Goal: Task Accomplishment & Management: Manage account settings

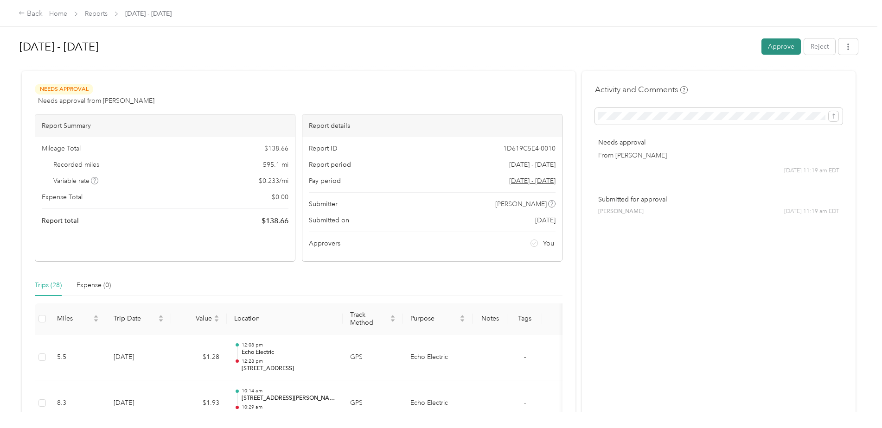
click at [779, 46] on button "Approve" at bounding box center [780, 46] width 39 height 16
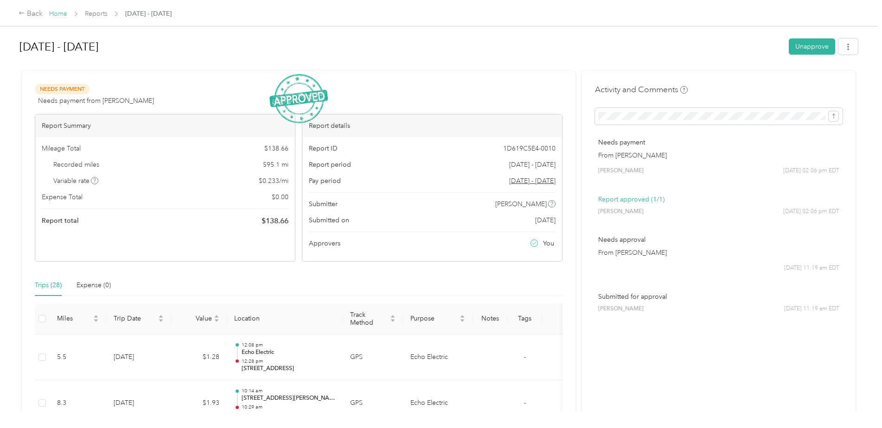
click at [61, 13] on link "Home" at bounding box center [58, 14] width 18 height 8
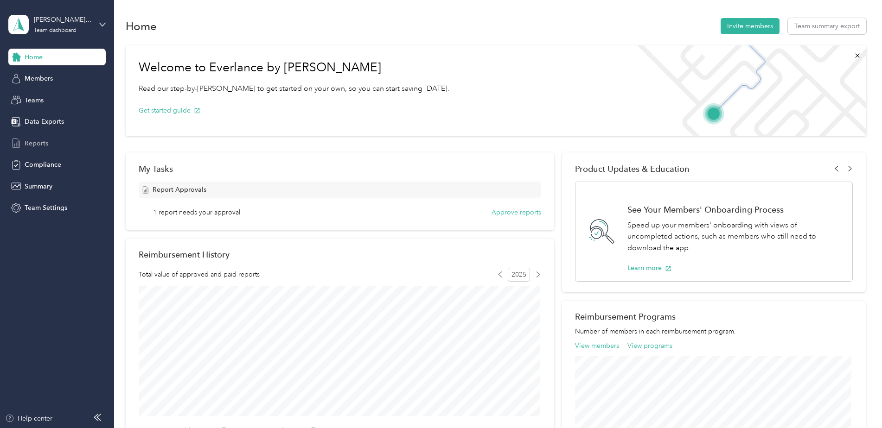
click at [39, 144] on span "Reports" at bounding box center [37, 144] width 24 height 10
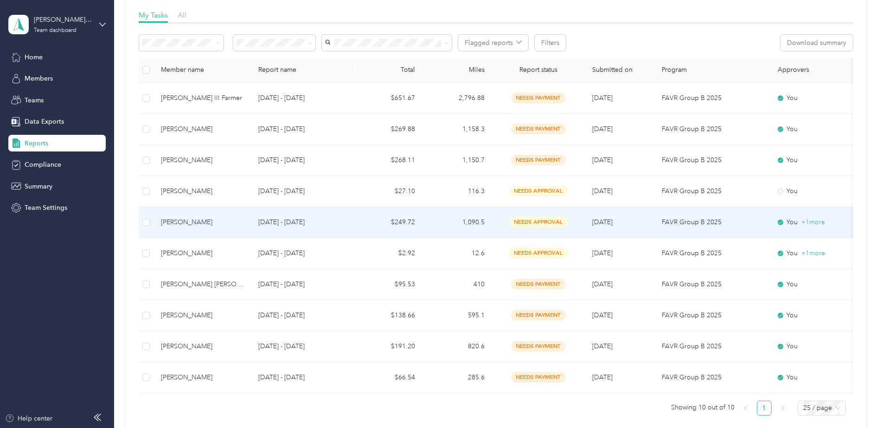
scroll to position [139, 0]
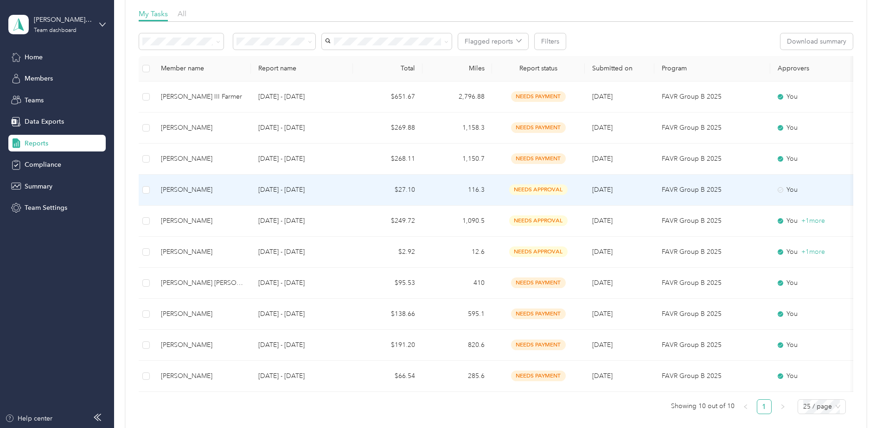
click at [529, 191] on span "needs approval" at bounding box center [538, 190] width 58 height 11
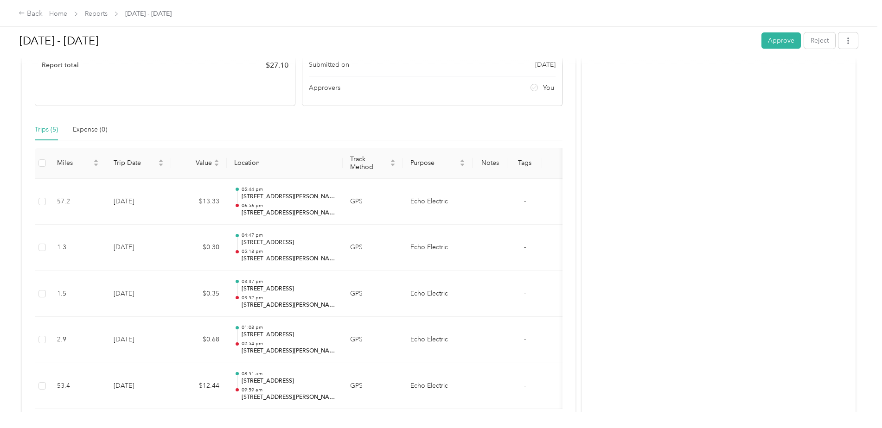
scroll to position [185, 0]
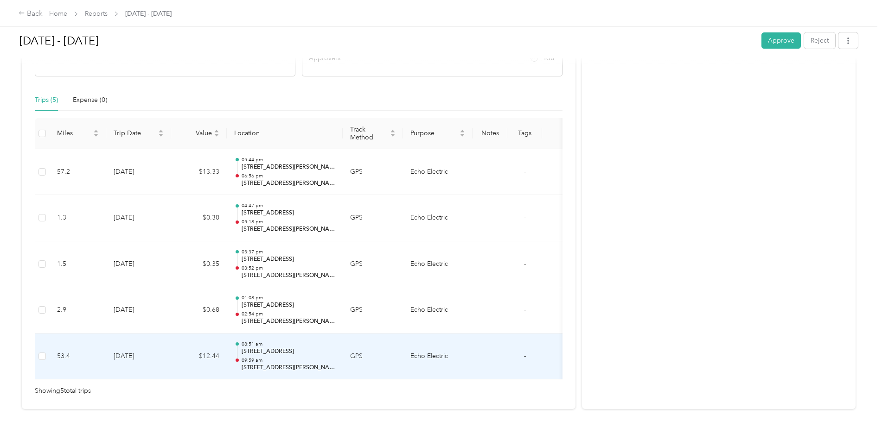
click at [266, 351] on p "2201 Acacia Park Dr, Lyndhurst, OH 44124, USA" at bounding box center [289, 352] width 94 height 8
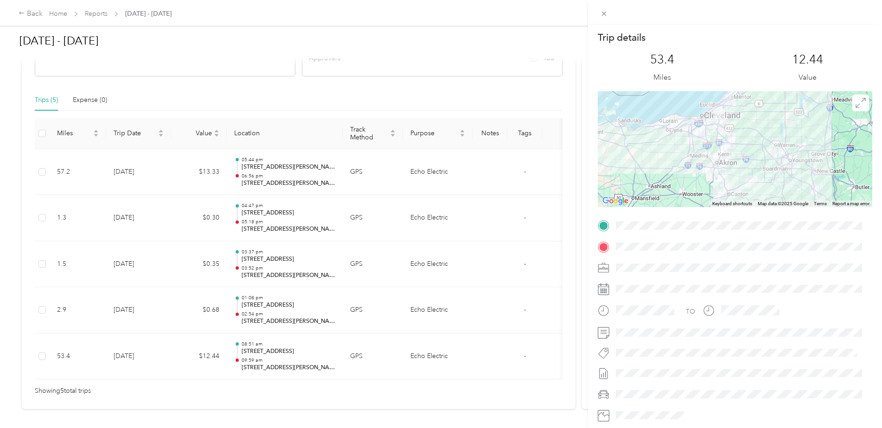
drag, startPoint x: 315, startPoint y: 382, endPoint x: 418, endPoint y: 386, distance: 103.0
click at [418, 386] on div "Trip details This trip cannot be edited because it is either under review, appr…" at bounding box center [441, 214] width 882 height 428
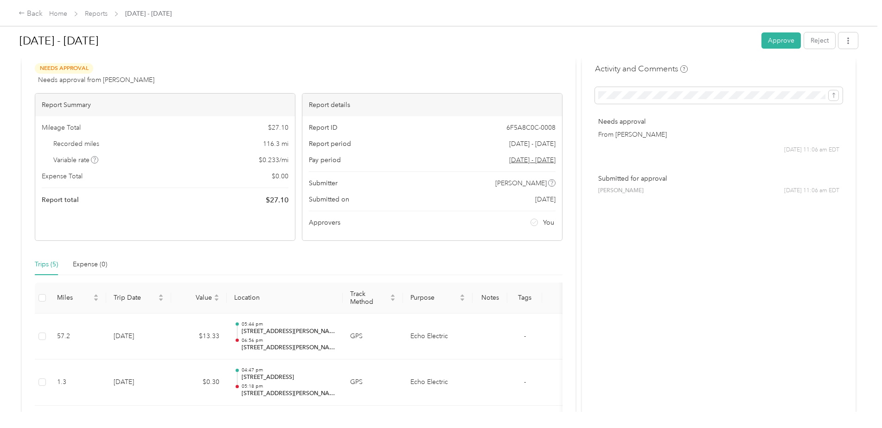
scroll to position [0, 0]
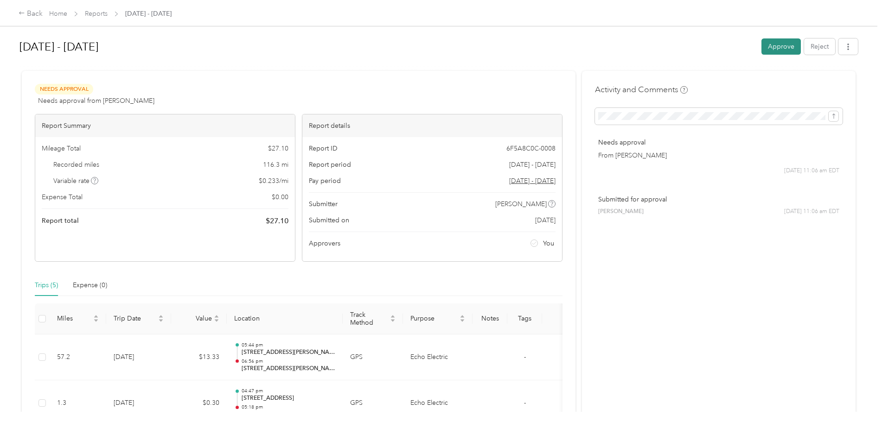
click at [777, 46] on button "Approve" at bounding box center [780, 46] width 39 height 16
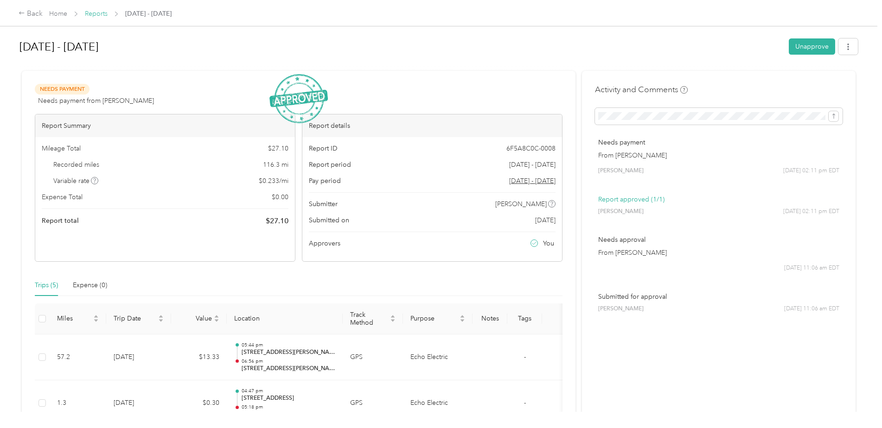
click at [98, 15] on link "Reports" at bounding box center [96, 14] width 23 height 8
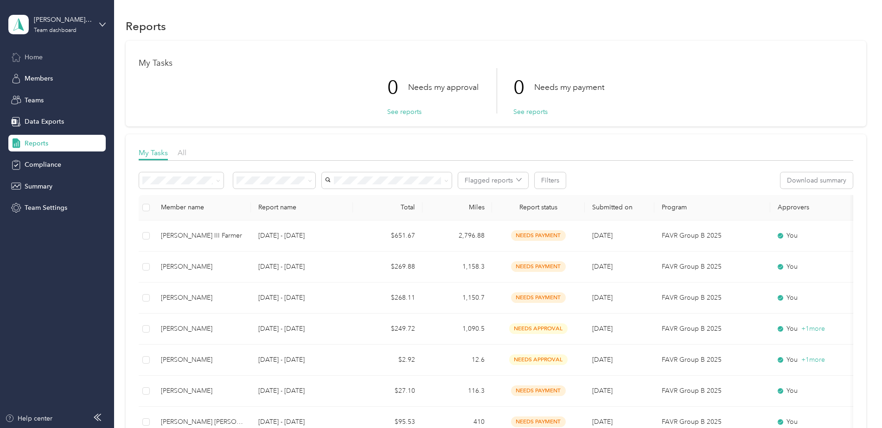
click at [37, 56] on span "Home" at bounding box center [34, 57] width 18 height 10
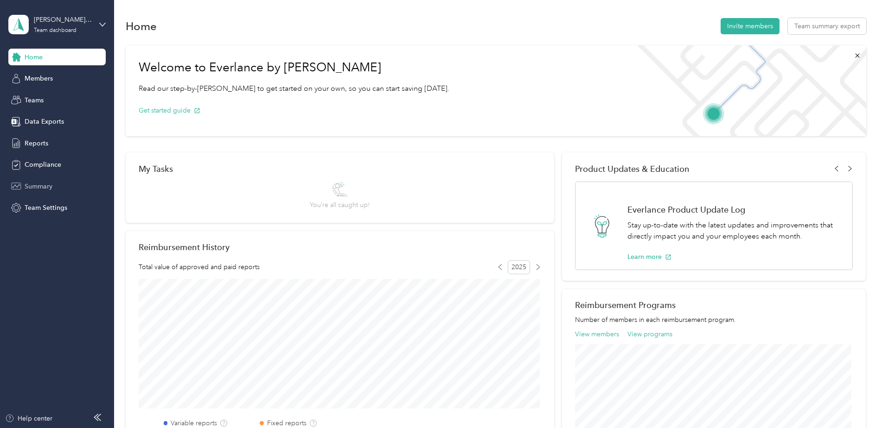
click at [39, 186] on span "Summary" at bounding box center [39, 187] width 28 height 10
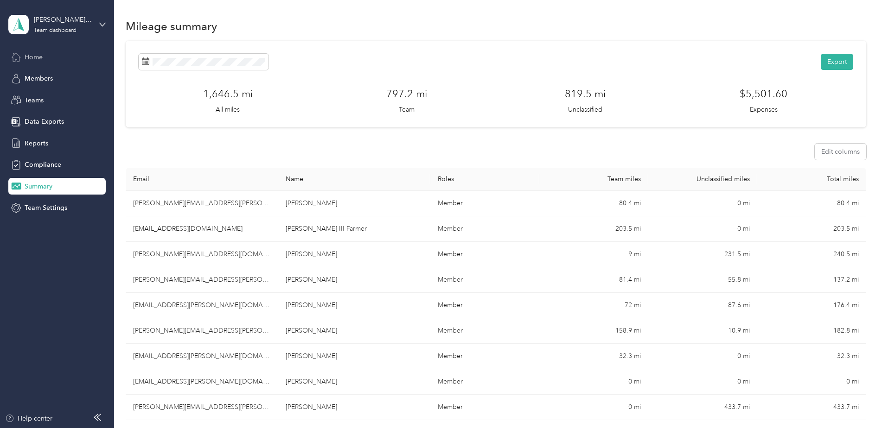
click at [38, 57] on span "Home" at bounding box center [34, 57] width 18 height 10
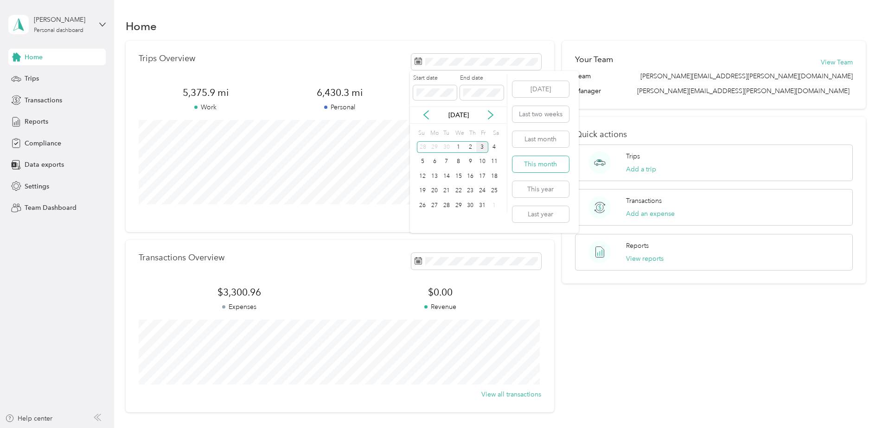
click at [541, 162] on button "This month" at bounding box center [540, 164] width 57 height 16
click at [48, 102] on span "Transactions" at bounding box center [44, 101] width 38 height 10
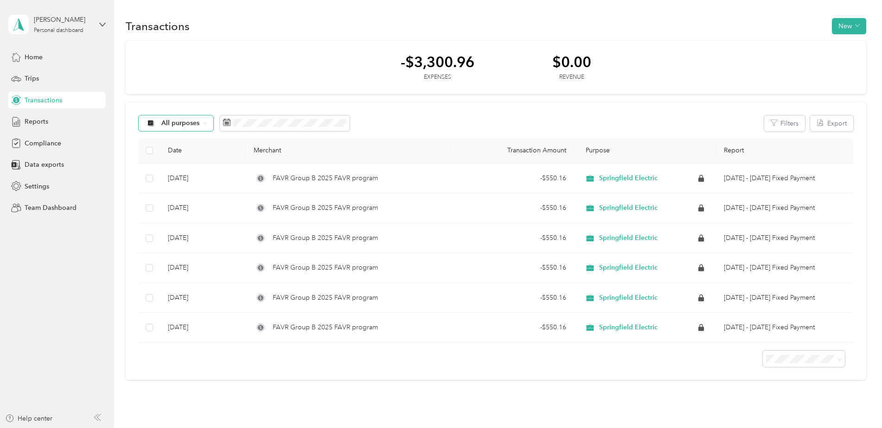
click at [207, 122] on div "All purposes" at bounding box center [176, 123] width 75 height 16
click at [80, 235] on aside "Jeffrey Gioitta Personal dashboard Home Trips Transactions Reports Compliance D…" at bounding box center [57, 214] width 114 height 428
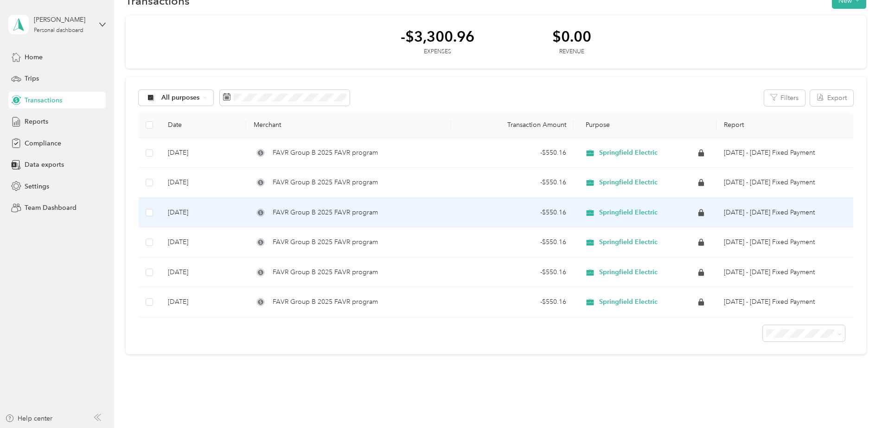
scroll to position [48, 0]
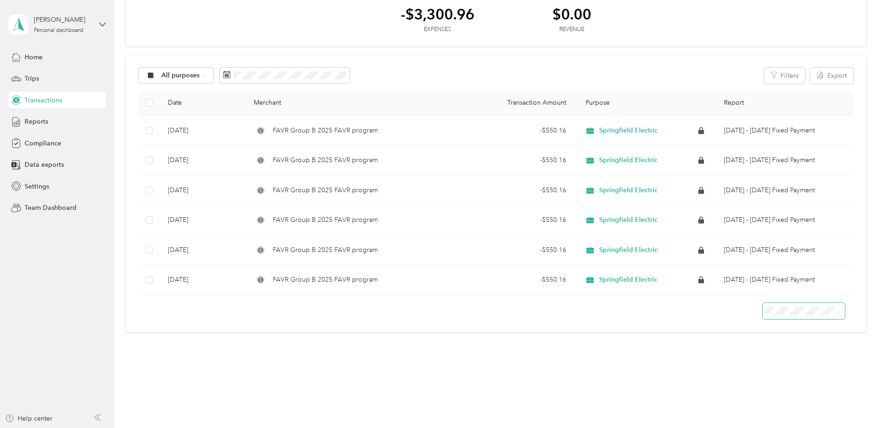
click at [837, 311] on icon at bounding box center [839, 312] width 4 height 4
click at [791, 328] on span "25 per load" at bounding box center [784, 326] width 34 height 8
click at [45, 121] on span "Reports" at bounding box center [37, 122] width 24 height 10
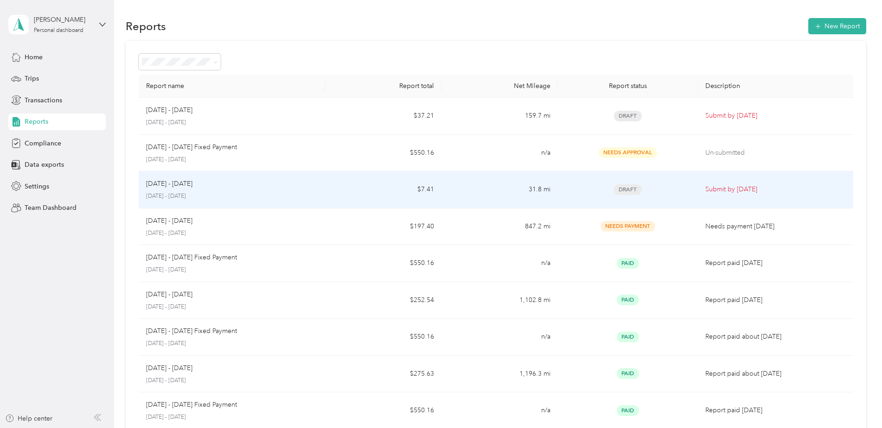
click at [628, 189] on span "Draft" at bounding box center [628, 190] width 28 height 11
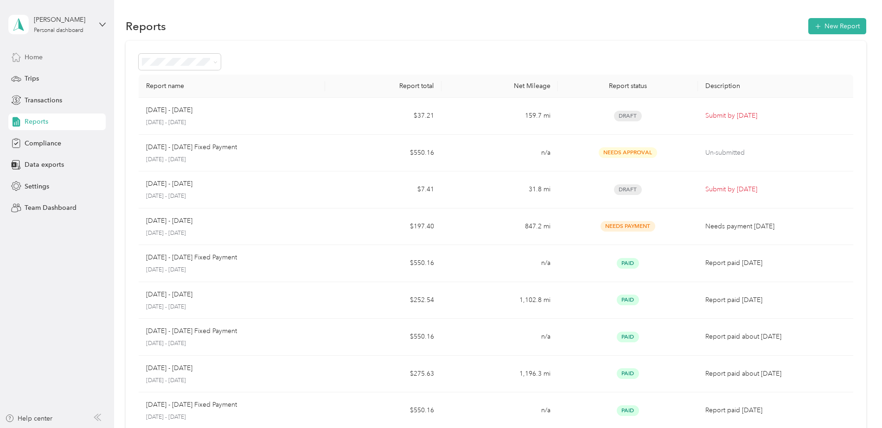
click at [37, 57] on span "Home" at bounding box center [34, 57] width 18 height 10
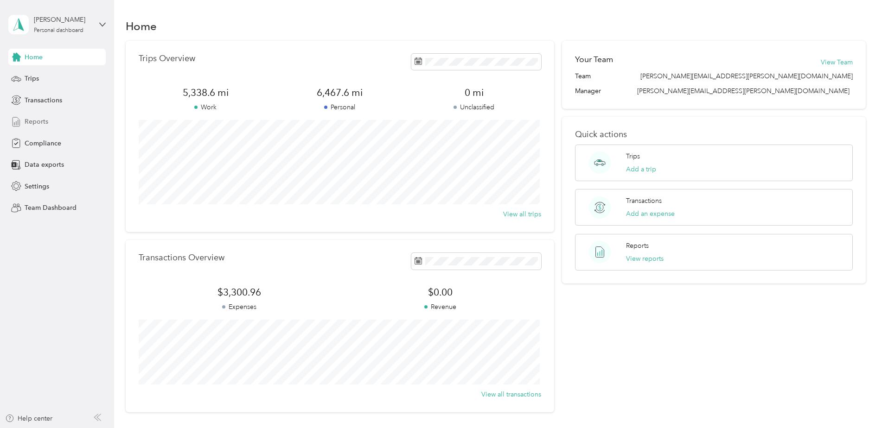
click at [39, 120] on span "Reports" at bounding box center [37, 122] width 24 height 10
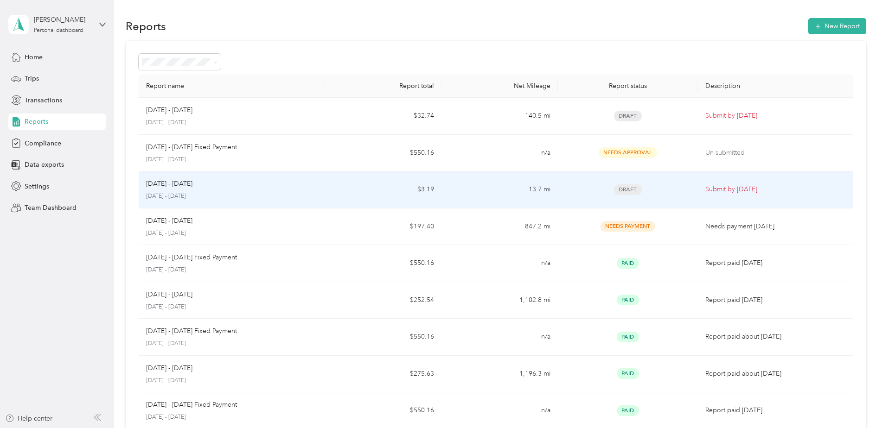
click at [738, 189] on p "Submit by Oct. 4, 2025" at bounding box center [775, 190] width 140 height 10
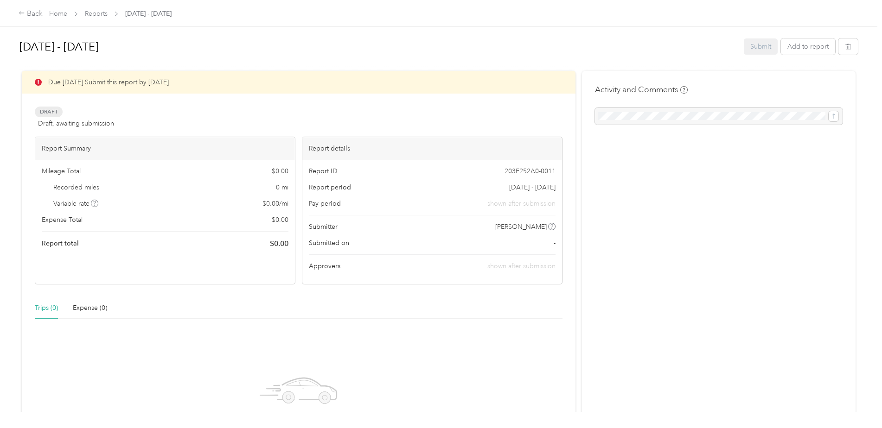
click at [761, 44] on div "Submit Add to report" at bounding box center [801, 46] width 114 height 16
click at [61, 14] on link "Home" at bounding box center [58, 14] width 18 height 8
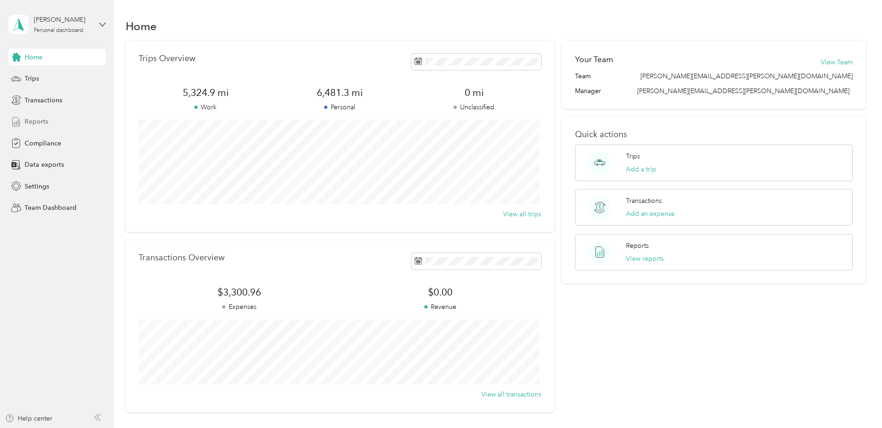
click at [35, 120] on span "Reports" at bounding box center [37, 122] width 24 height 10
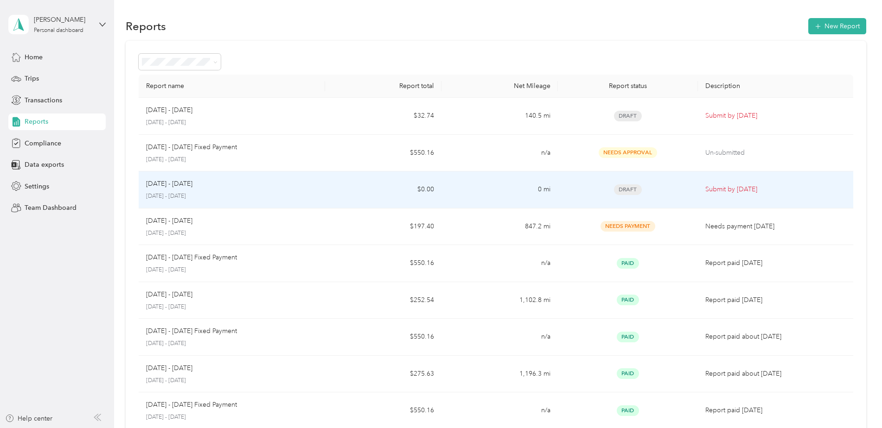
click at [624, 189] on span "Draft" at bounding box center [628, 190] width 28 height 11
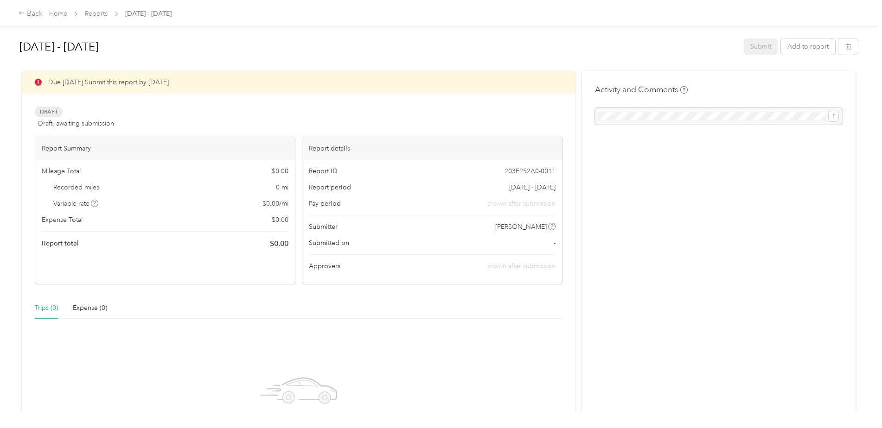
click at [38, 79] on icon at bounding box center [38, 82] width 7 height 7
